Goal: Find specific page/section: Find specific page/section

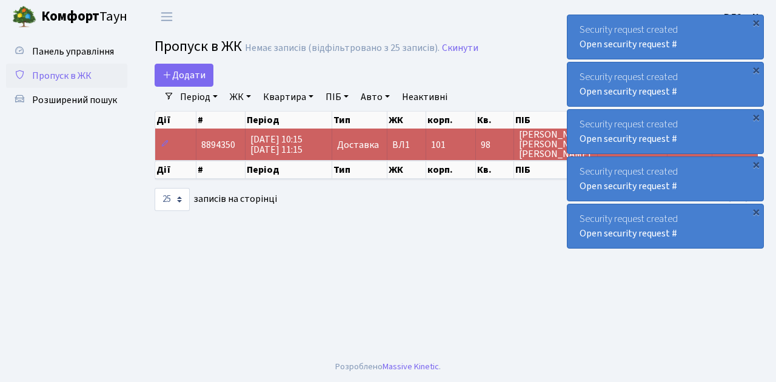
select select "25"
click at [81, 98] on span "Розширений пошук" at bounding box center [74, 99] width 85 height 13
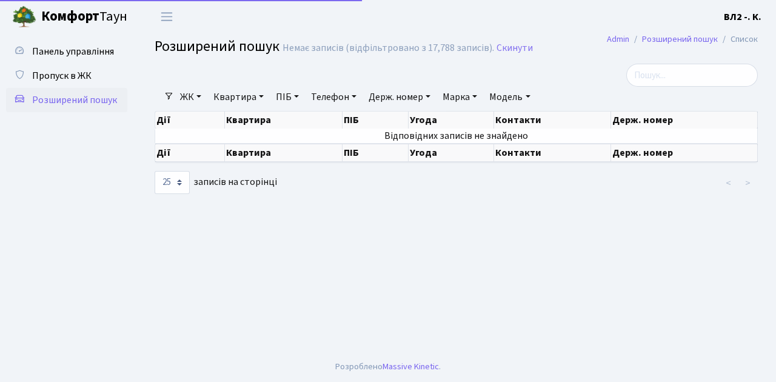
select select "25"
click at [234, 97] on link "Квартира" at bounding box center [238, 97] width 60 height 21
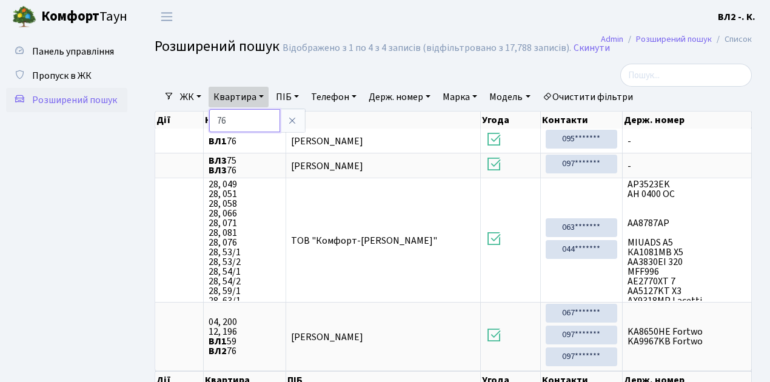
type input "7"
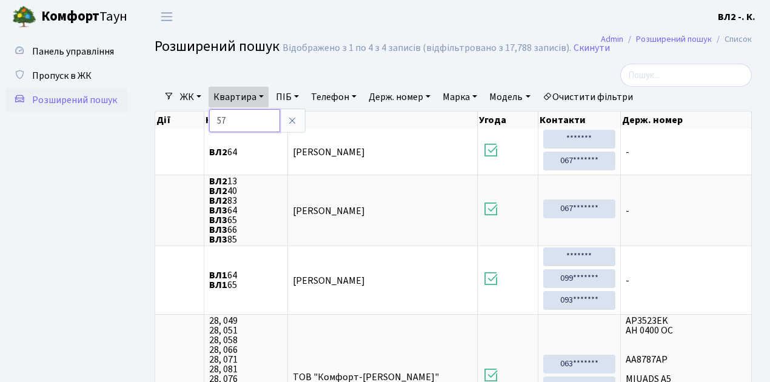
type input "57"
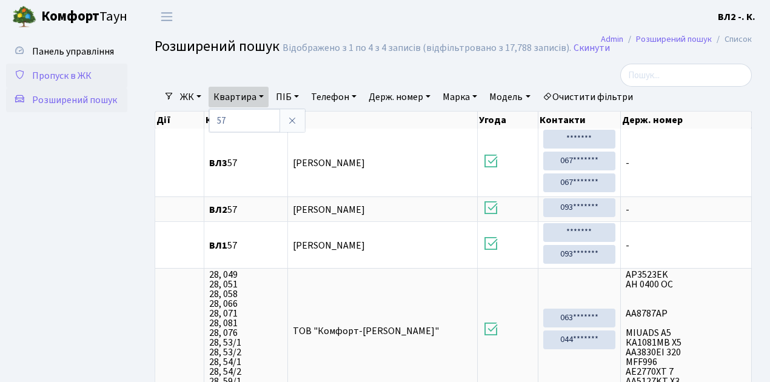
click at [82, 78] on span "Пропуск в ЖК" at bounding box center [61, 75] width 59 height 13
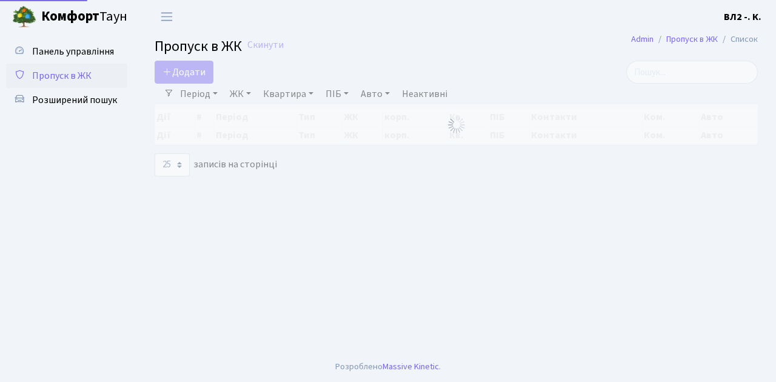
select select "25"
